Goal: Task Accomplishment & Management: Manage account settings

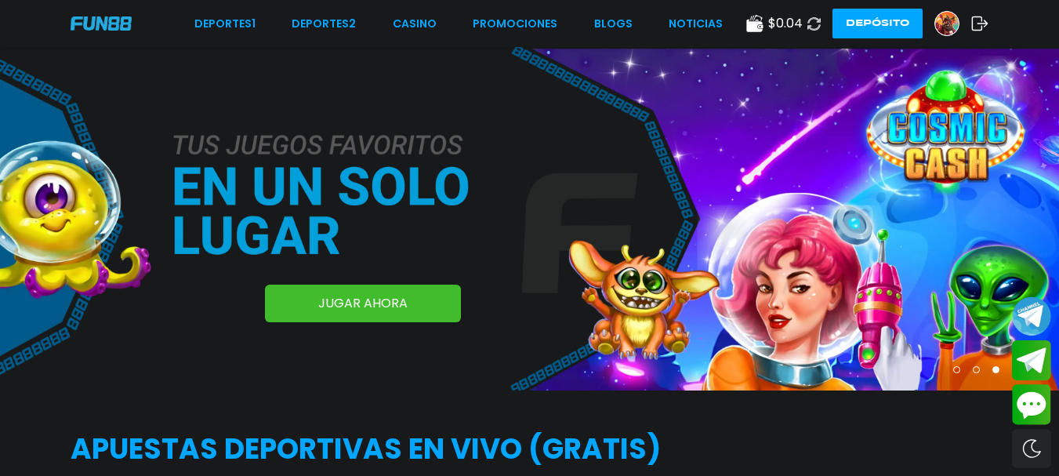
click at [980, 19] on icon at bounding box center [979, 24] width 17 height 16
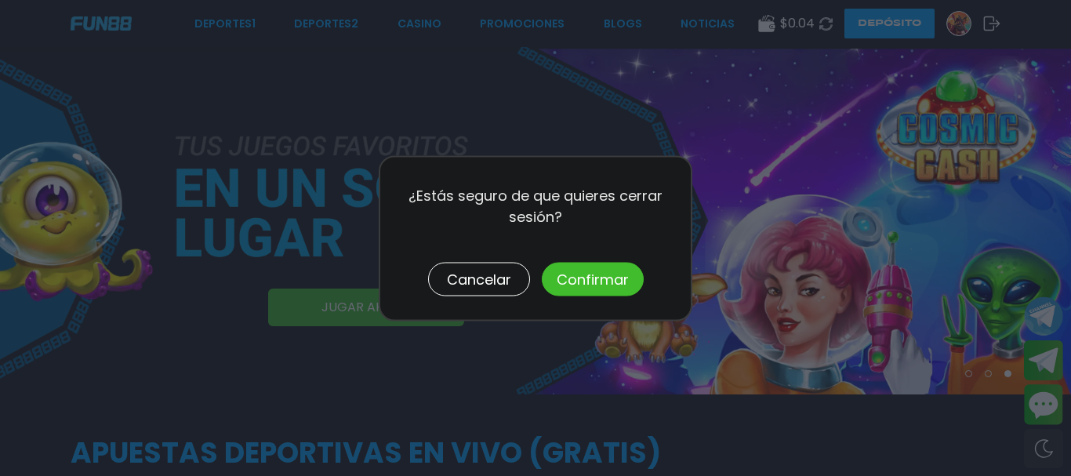
click at [589, 277] on button "Confirmar" at bounding box center [593, 279] width 102 height 34
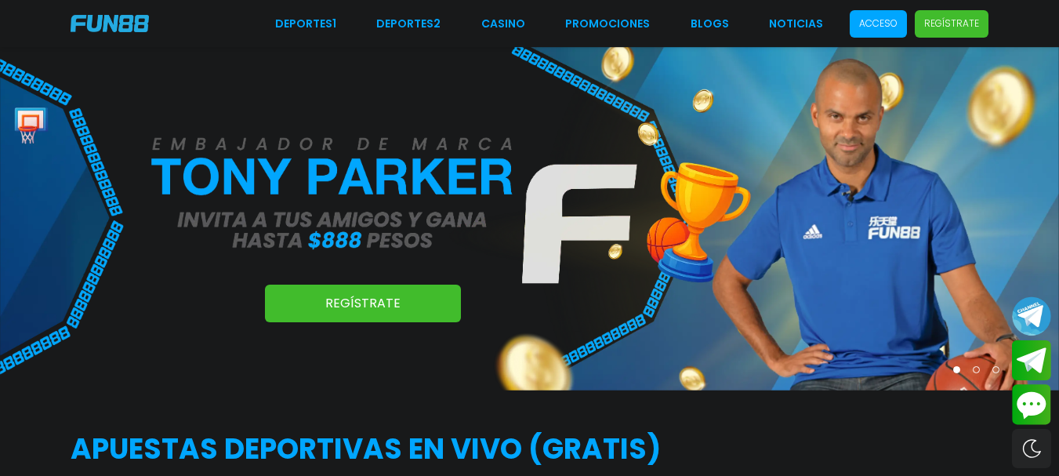
click at [894, 20] on p "Acceso" at bounding box center [878, 23] width 38 height 14
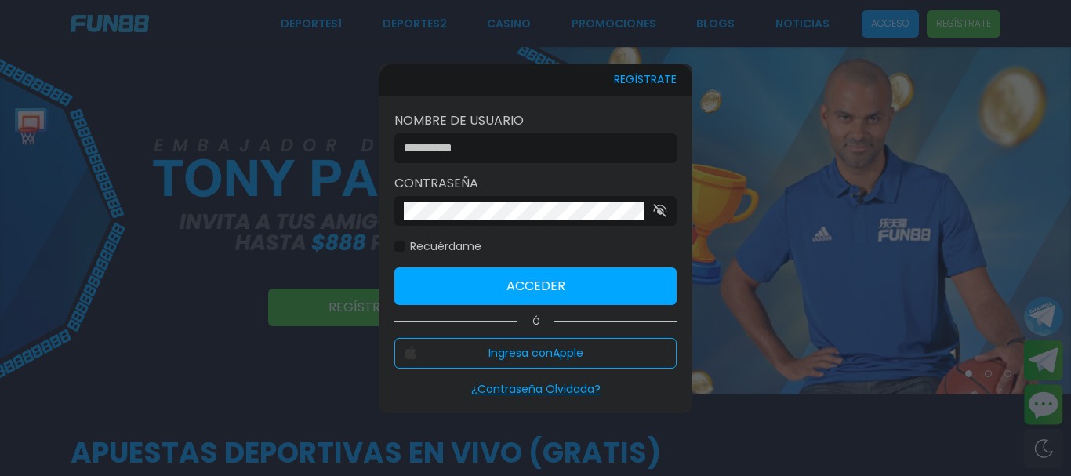
click at [580, 154] on input at bounding box center [531, 148] width 254 height 19
type input "**********"
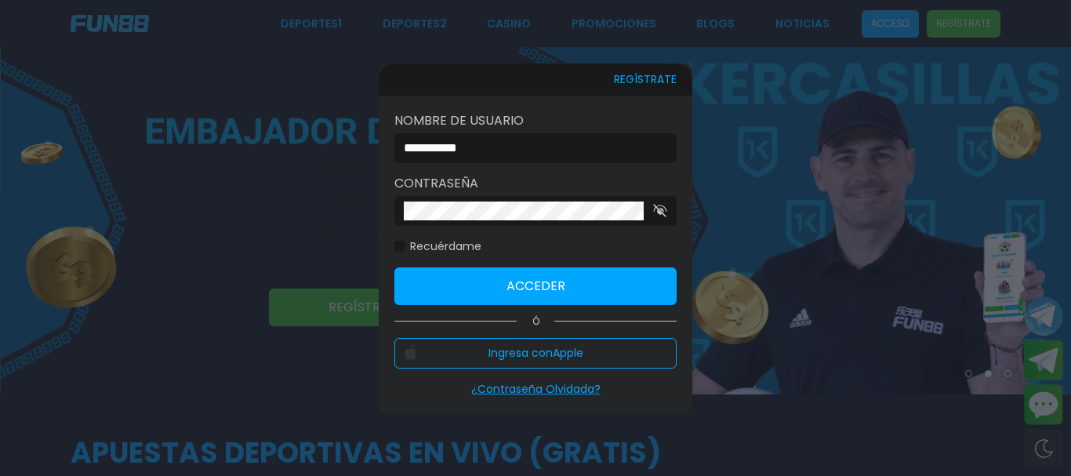
click at [557, 270] on button "Acceder" at bounding box center [535, 286] width 282 height 38
